Goal: Check status

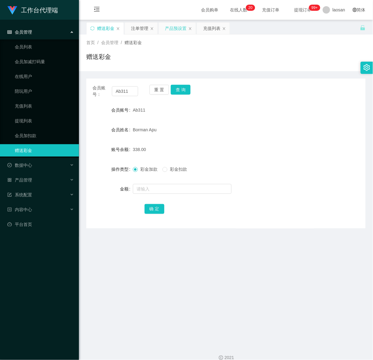
click at [177, 28] on div "产品预设置" at bounding box center [176, 28] width 22 height 12
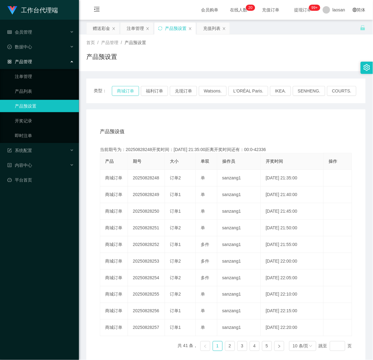
click at [127, 89] on button "商城订单" at bounding box center [125, 91] width 27 height 10
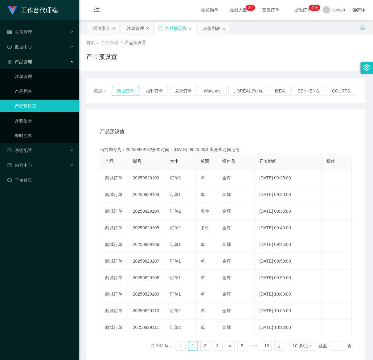
click at [127, 89] on button "商城订单" at bounding box center [125, 91] width 27 height 10
click at [119, 90] on button "商城订单" at bounding box center [125, 91] width 27 height 10
click at [136, 30] on div "注单管理" at bounding box center [135, 28] width 17 height 12
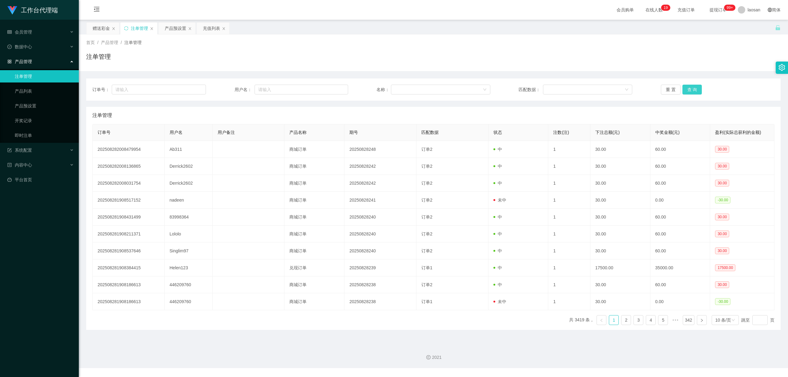
click at [372, 93] on button "查 询" at bounding box center [693, 90] width 20 height 10
click at [372, 92] on button "查 询" at bounding box center [693, 90] width 20 height 10
click at [372, 81] on div "订单号： 用户名： 名称： 匹配数据： 重 置 查 询" at bounding box center [433, 90] width 695 height 22
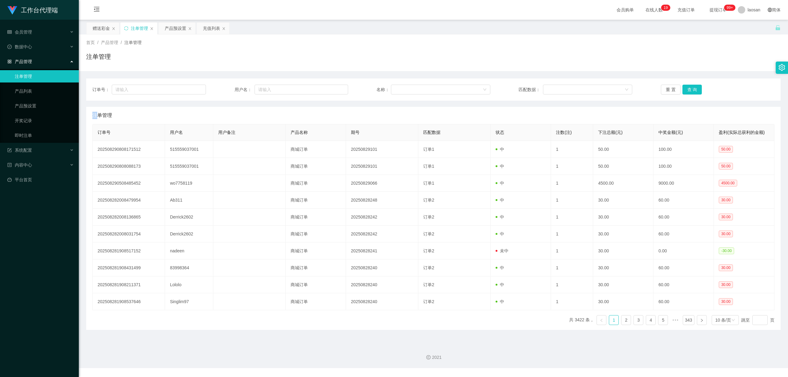
click at [372, 81] on div "订单号： 用户名： 名称： 匹配数据： 重 置 查 询" at bounding box center [433, 90] width 695 height 22
click at [372, 89] on button "查 询" at bounding box center [693, 90] width 20 height 10
click at [372, 89] on div "重 置 查 询" at bounding box center [718, 90] width 114 height 10
click at [372, 89] on button "查 询" at bounding box center [693, 90] width 20 height 10
click at [372, 89] on button "查 询" at bounding box center [696, 90] width 26 height 10
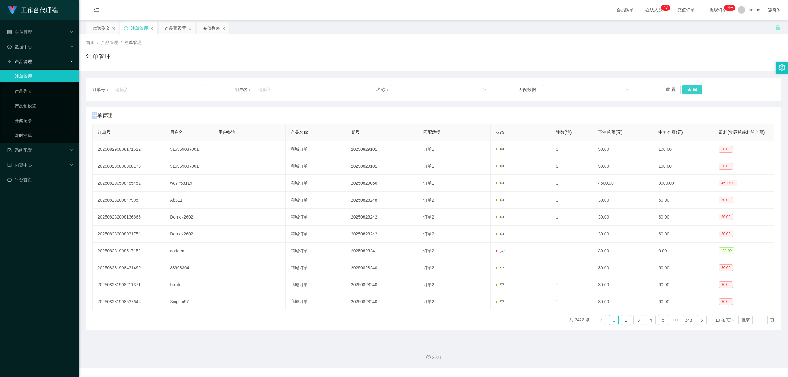
click at [372, 89] on button "查 询" at bounding box center [693, 90] width 20 height 10
click at [372, 89] on div "重 置 查 询" at bounding box center [718, 90] width 114 height 10
click at [372, 89] on button "查 询" at bounding box center [693, 90] width 20 height 10
click at [372, 89] on button "查 询" at bounding box center [696, 90] width 26 height 10
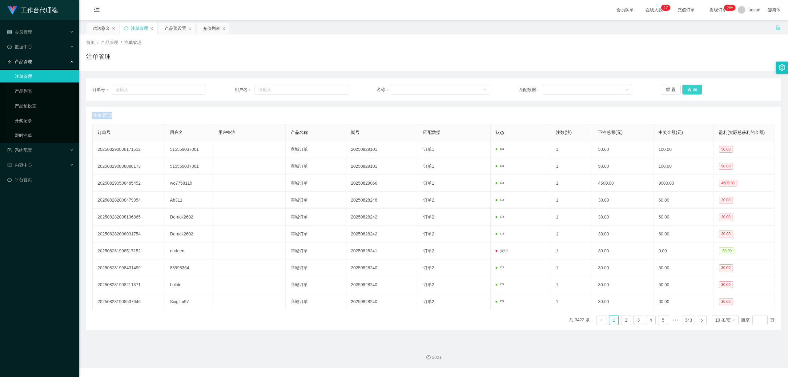
click at [372, 89] on button "查 询" at bounding box center [693, 90] width 20 height 10
click at [372, 91] on button "查 询" at bounding box center [693, 90] width 20 height 10
click at [372, 91] on button "查 询" at bounding box center [696, 90] width 26 height 10
click at [372, 91] on button "查 询" at bounding box center [693, 90] width 20 height 10
click at [372, 91] on button "查 询" at bounding box center [696, 90] width 26 height 10
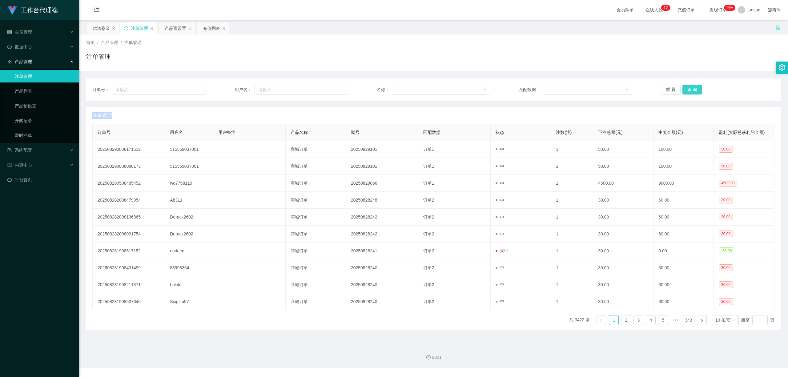
click at [372, 91] on button "查 询" at bounding box center [693, 90] width 20 height 10
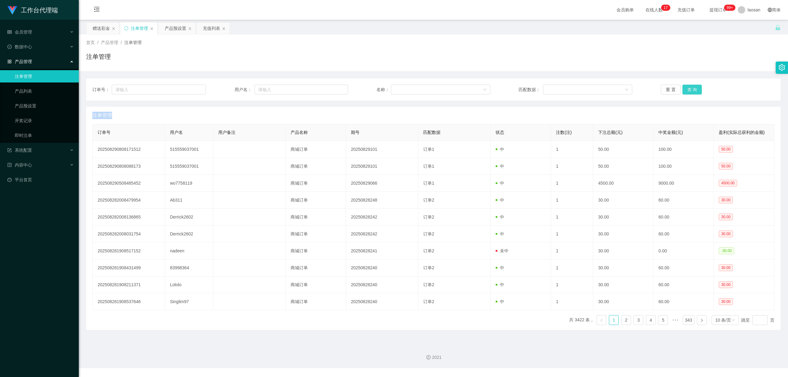
click at [372, 91] on div "重 置 查 询" at bounding box center [718, 90] width 114 height 10
click at [372, 91] on button "查 询" at bounding box center [693, 90] width 20 height 10
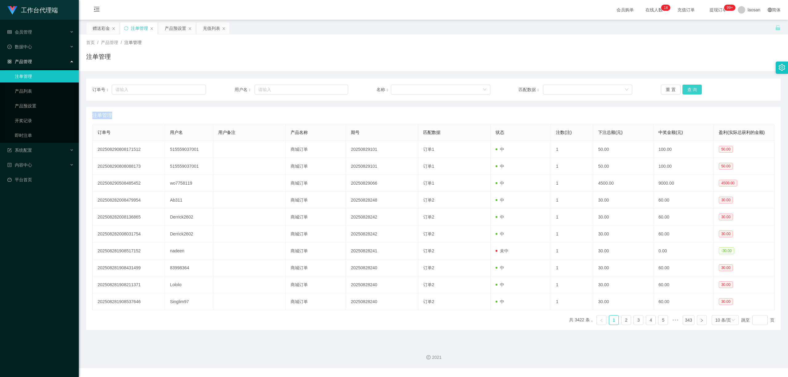
click at [372, 89] on button "查 询" at bounding box center [693, 90] width 20 height 10
click at [372, 89] on div "重 置 查 询" at bounding box center [718, 90] width 114 height 10
click at [372, 89] on button "查 询" at bounding box center [693, 90] width 20 height 10
click at [372, 91] on button "查 询" at bounding box center [693, 90] width 20 height 10
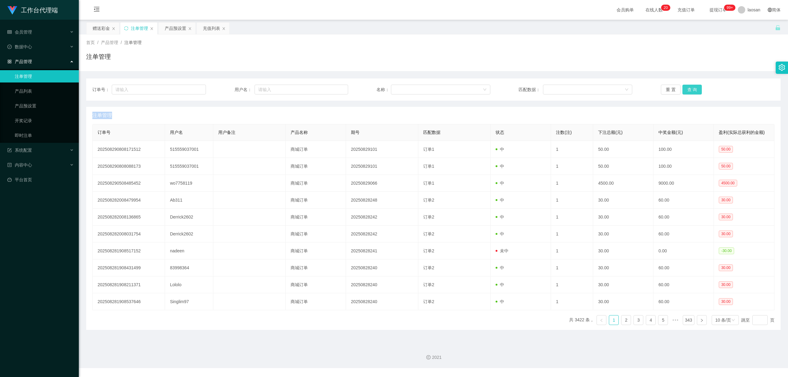
click at [372, 91] on div "重 置 查 询" at bounding box center [718, 90] width 114 height 10
click at [372, 91] on button "查 询" at bounding box center [693, 90] width 20 height 10
click at [372, 91] on div "重 置 查 询" at bounding box center [718, 90] width 114 height 10
click at [372, 91] on button "查 询" at bounding box center [693, 90] width 20 height 10
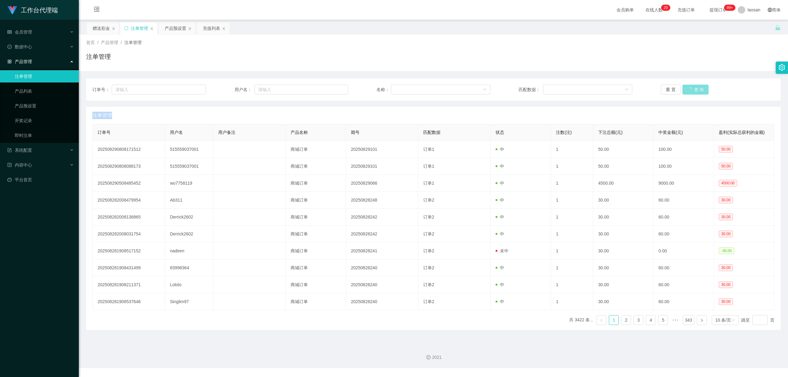
click at [372, 91] on button "查 询" at bounding box center [696, 90] width 26 height 10
click at [372, 91] on button "查 询" at bounding box center [693, 90] width 20 height 10
click at [372, 91] on button "查 询" at bounding box center [696, 90] width 26 height 10
click at [372, 87] on button "查 询" at bounding box center [693, 90] width 20 height 10
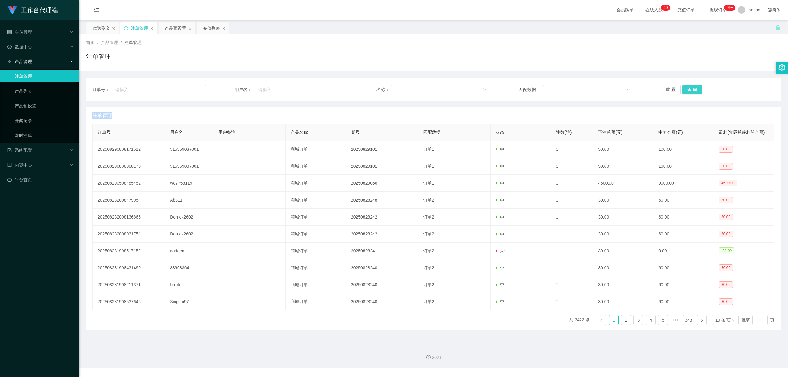
click at [372, 87] on button "查 询" at bounding box center [693, 90] width 20 height 10
click at [372, 87] on div "重 置 查 询" at bounding box center [718, 90] width 114 height 10
click at [372, 87] on button "查 询" at bounding box center [693, 90] width 20 height 10
click at [372, 87] on button "查 询" at bounding box center [696, 90] width 26 height 10
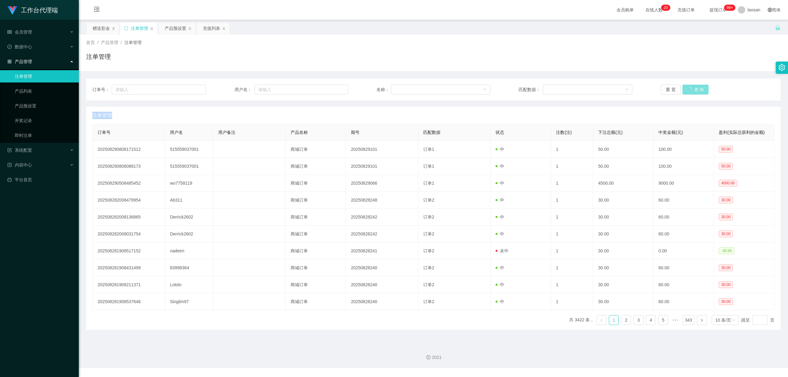
click at [372, 87] on button "查 询" at bounding box center [696, 90] width 26 height 10
click at [372, 87] on div "重 置 查 询" at bounding box center [718, 90] width 114 height 10
click at [372, 87] on button "查 询" at bounding box center [693, 90] width 20 height 10
click at [372, 87] on div "重 置 查 询" at bounding box center [718, 90] width 114 height 10
click at [372, 87] on button "查 询" at bounding box center [693, 90] width 20 height 10
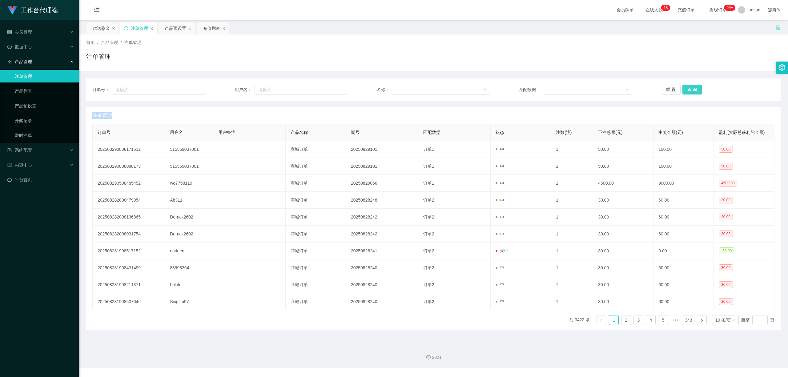
click at [372, 87] on div "重 置 查 询" at bounding box center [718, 90] width 114 height 10
click at [372, 87] on button "查 询" at bounding box center [693, 90] width 20 height 10
click at [372, 89] on button "查 询" at bounding box center [693, 90] width 20 height 10
click at [372, 87] on button "查 询" at bounding box center [693, 90] width 20 height 10
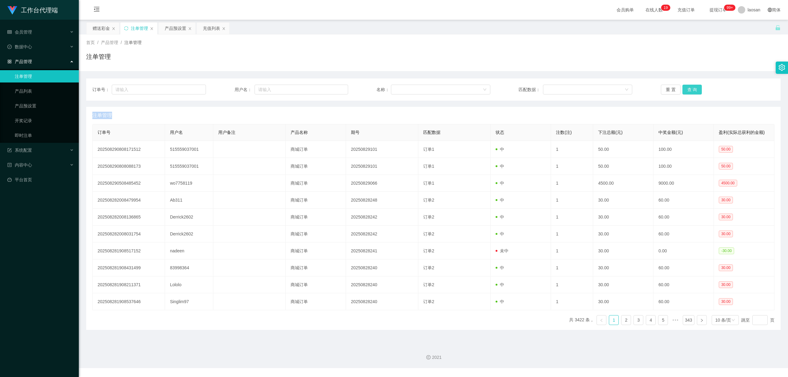
click at [372, 87] on button "查 询" at bounding box center [693, 90] width 20 height 10
click at [372, 87] on div "重 置 查 询" at bounding box center [718, 90] width 114 height 10
click at [372, 87] on button "查 询" at bounding box center [693, 90] width 20 height 10
click at [372, 87] on div "重 置 查 询" at bounding box center [718, 90] width 114 height 10
click at [372, 87] on button "查 询" at bounding box center [693, 90] width 20 height 10
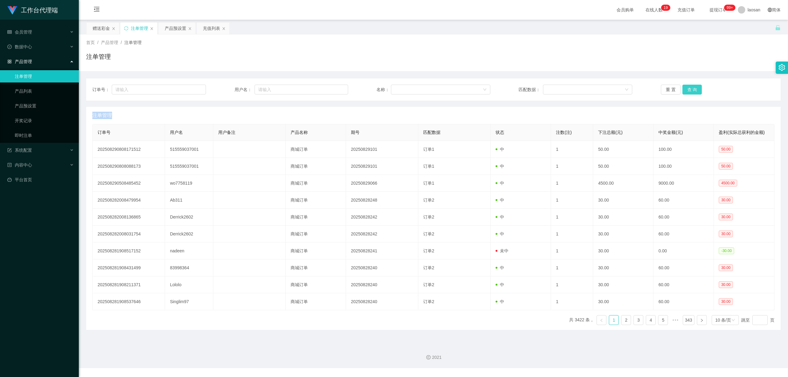
click at [372, 87] on button "查 询" at bounding box center [693, 90] width 20 height 10
click at [372, 87] on button "查 询" at bounding box center [696, 90] width 26 height 10
click at [372, 87] on button "查 询" at bounding box center [693, 90] width 20 height 10
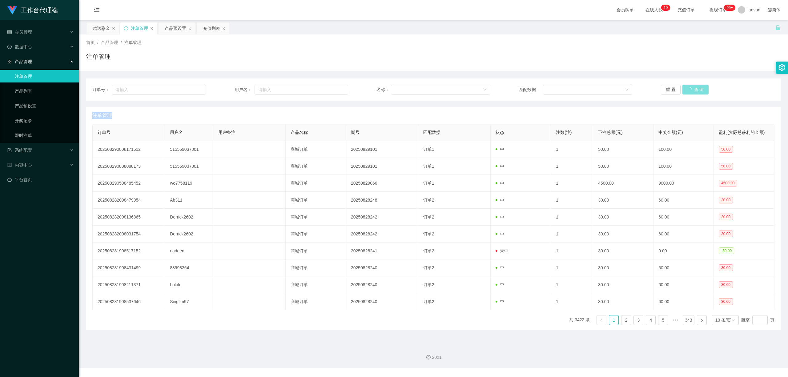
click at [372, 87] on button "查 询" at bounding box center [696, 90] width 26 height 10
click at [372, 89] on button "查 询" at bounding box center [693, 90] width 20 height 10
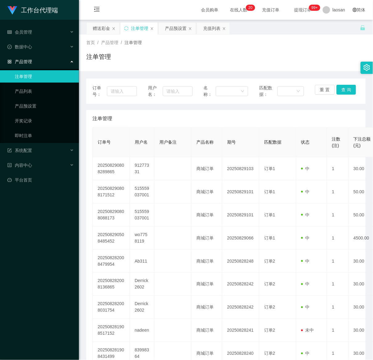
click at [53, 325] on div "工作台代理端 会员管理 会员列表 会员加减打码量 在线用户 陪玩用户 充值列表 提现列表 会员加扣款 赠送彩金 数据中心 产品管理 注单管理 产品列表 产品预…" at bounding box center [39, 180] width 79 height 360
click at [47, 323] on div "工作台代理端 会员管理 会员列表 会员加减打码量 在线用户 陪玩用户 充值列表 提现列表 会员加扣款 赠送彩金 数据中心 产品管理 注单管理 产品列表 产品预…" at bounding box center [39, 180] width 79 height 360
click at [26, 335] on div "工作台代理端 会员管理 会员列表 会员加减打码量 在线用户 陪玩用户 充值列表 提现列表 会员加扣款 赠送彩金 数据中心 产品管理 注单管理 产品列表 产品预…" at bounding box center [39, 180] width 79 height 360
